Goal: Navigation & Orientation: Find specific page/section

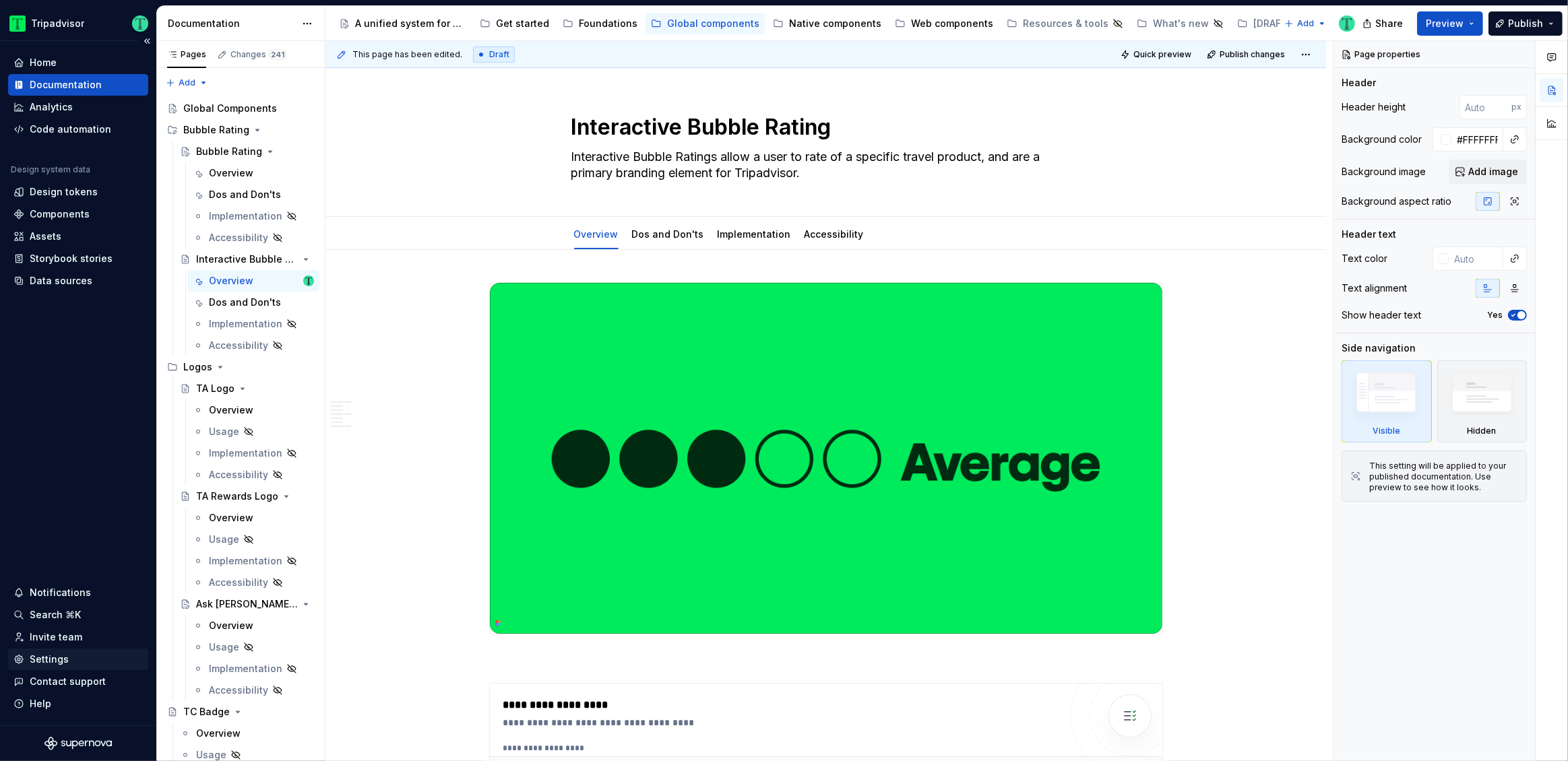
click at [54, 662] on div "Settings" at bounding box center [49, 659] width 39 height 13
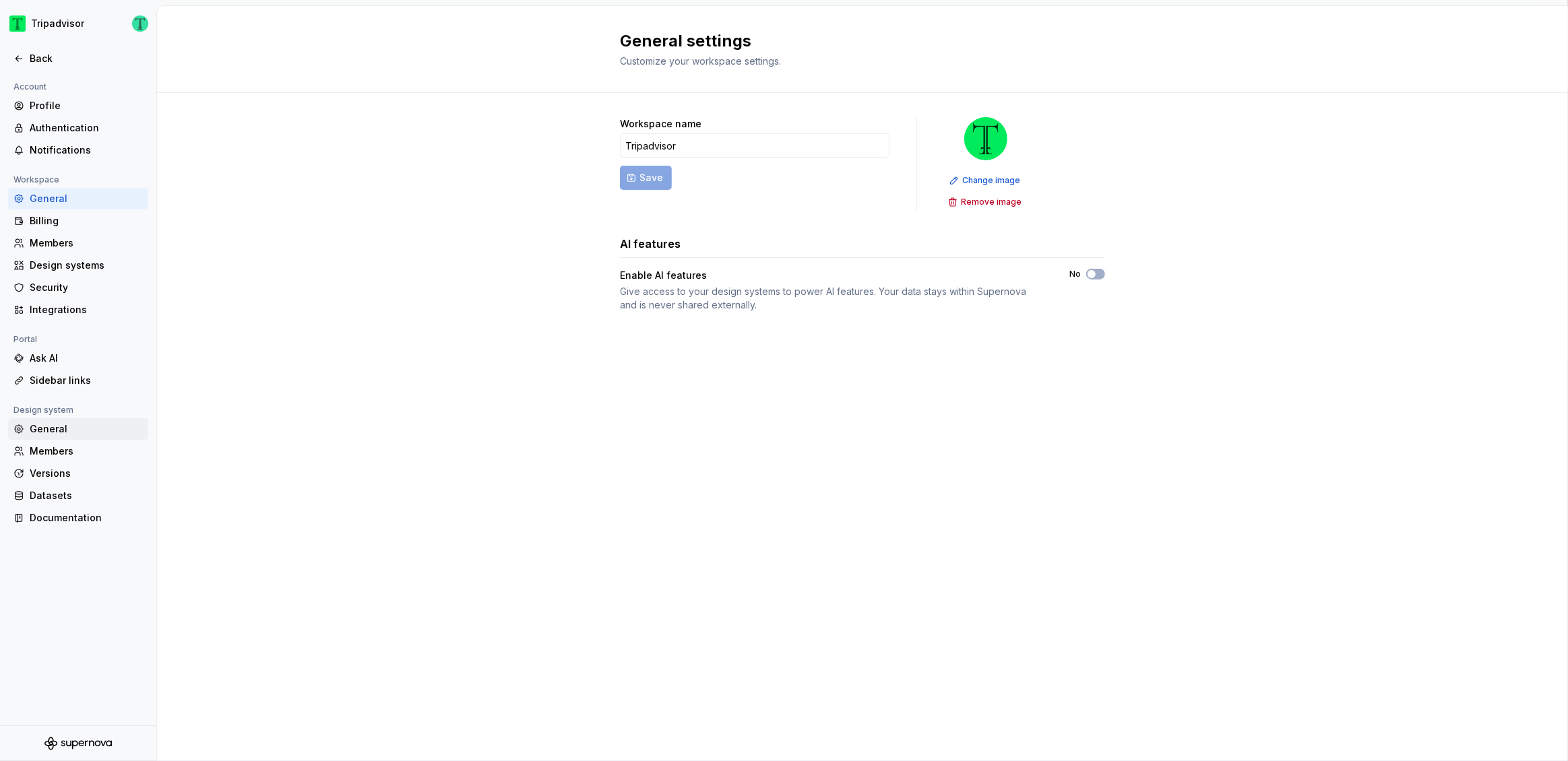
click at [50, 435] on div "General" at bounding box center [86, 428] width 113 height 13
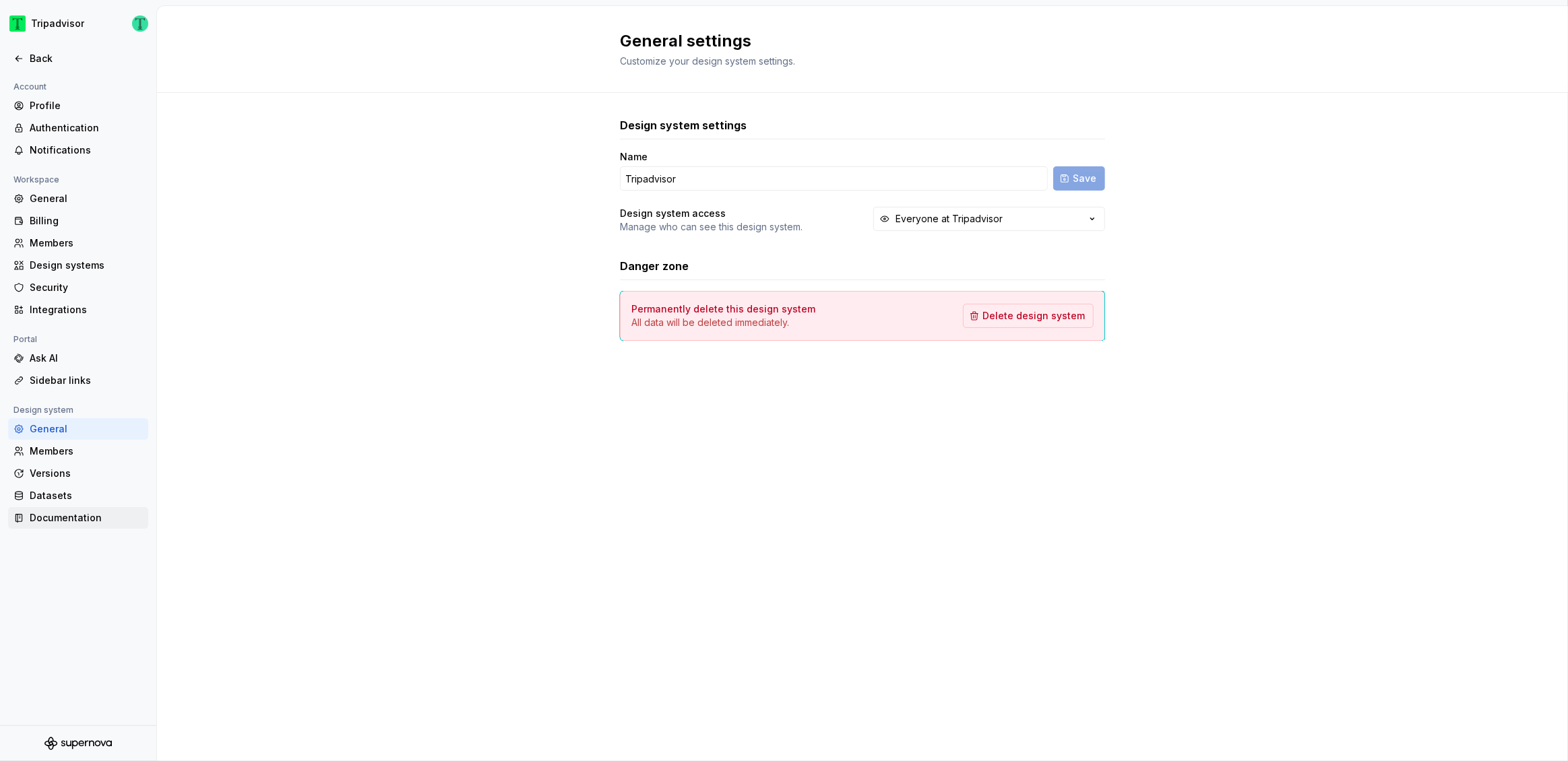
click at [52, 523] on div "Documentation" at bounding box center [86, 518] width 113 height 13
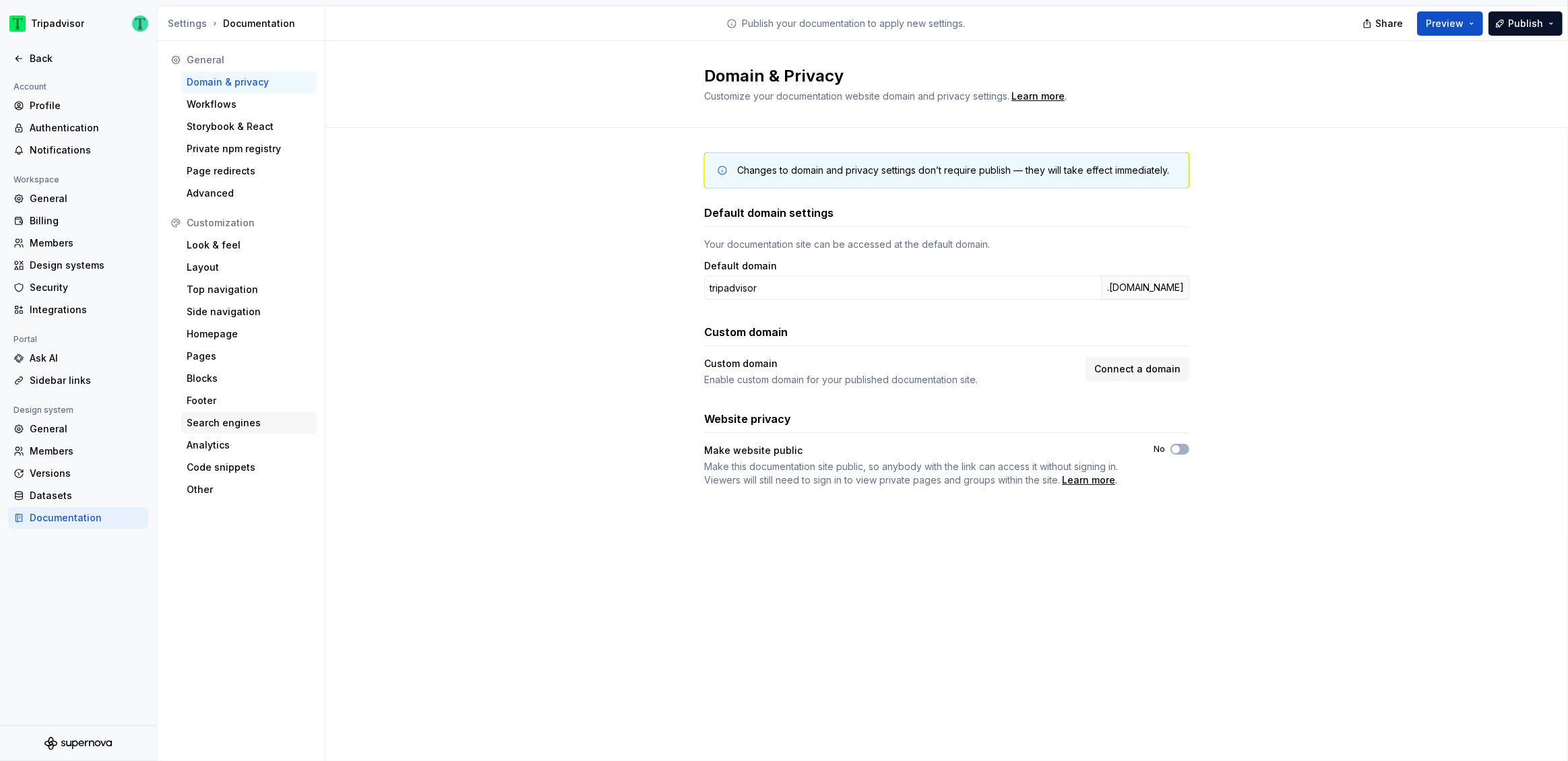
click at [212, 423] on div "Search engines" at bounding box center [248, 422] width 125 height 13
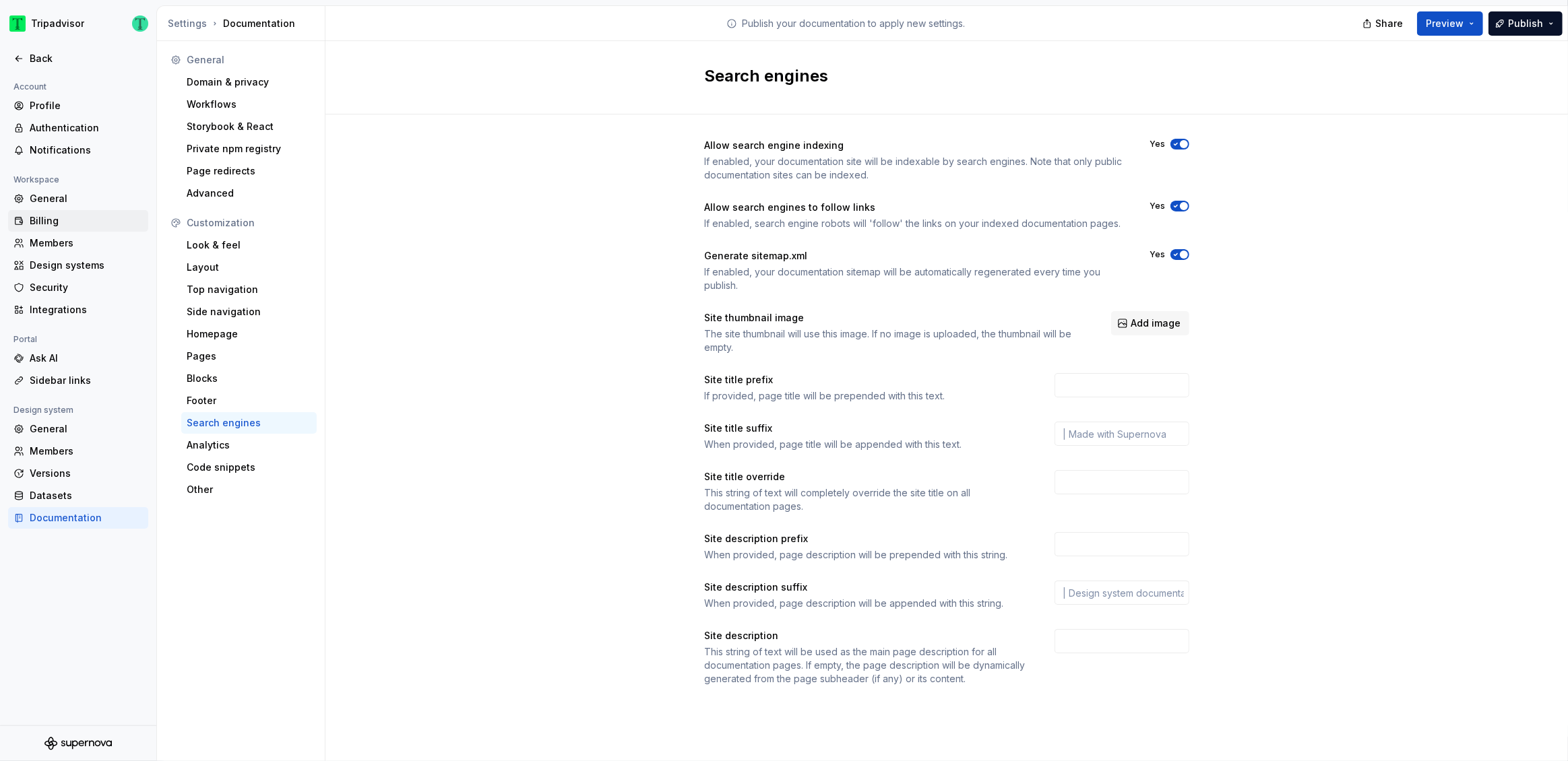
click at [50, 221] on div "Billing" at bounding box center [86, 221] width 113 height 13
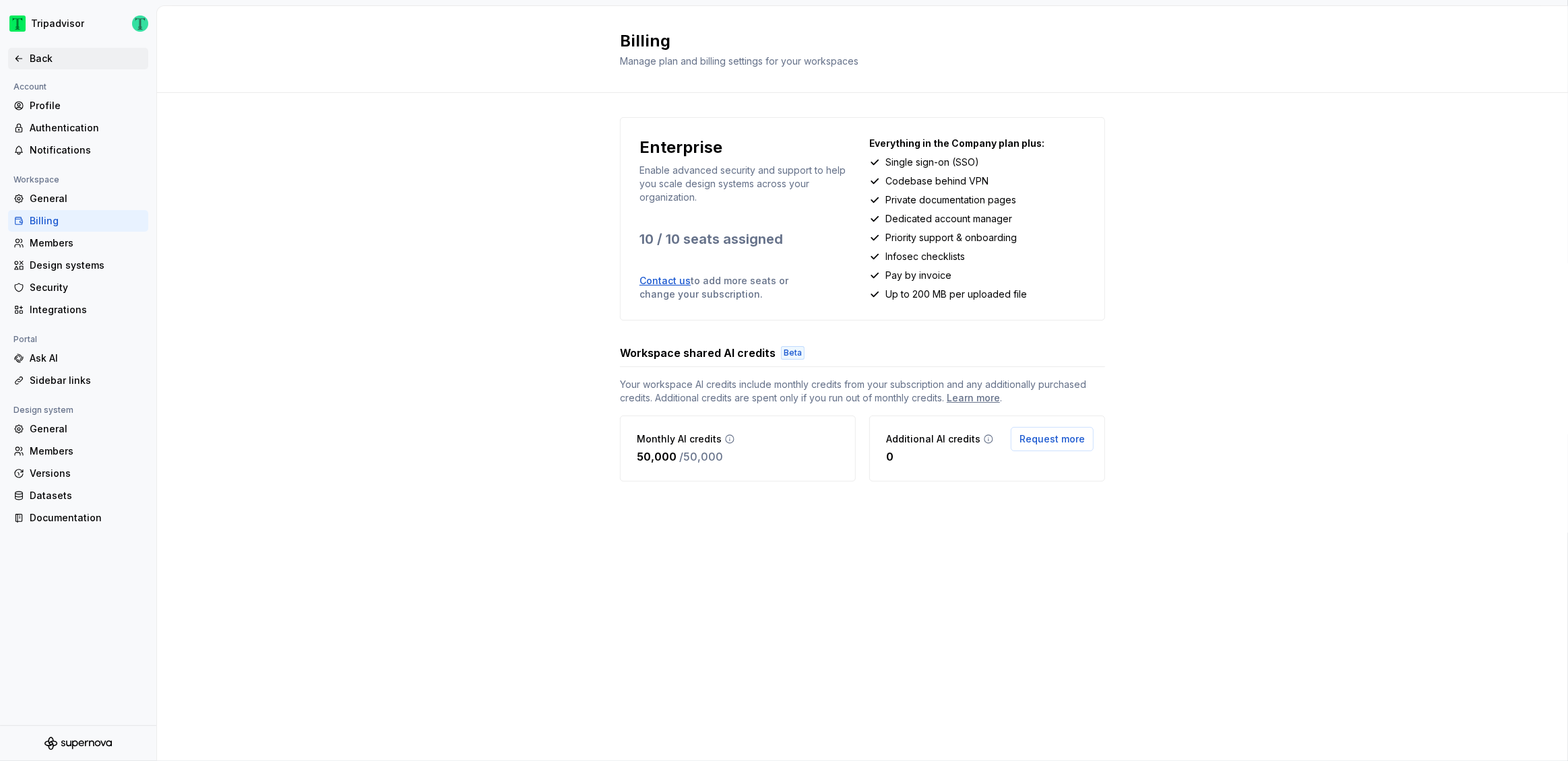
click at [55, 55] on div "Back" at bounding box center [86, 58] width 113 height 13
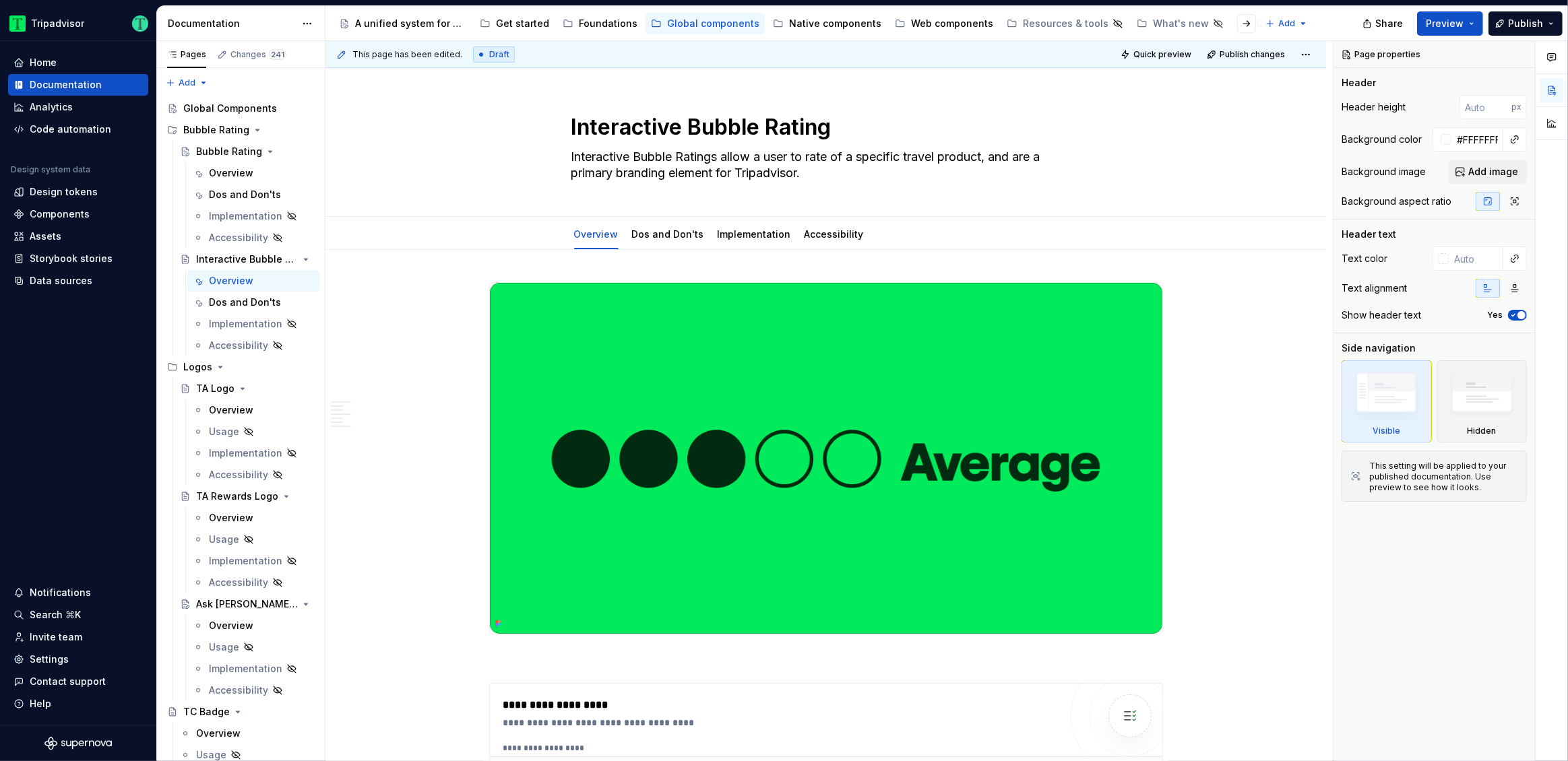
type textarea "*"
